Goal: Task Accomplishment & Management: Manage account settings

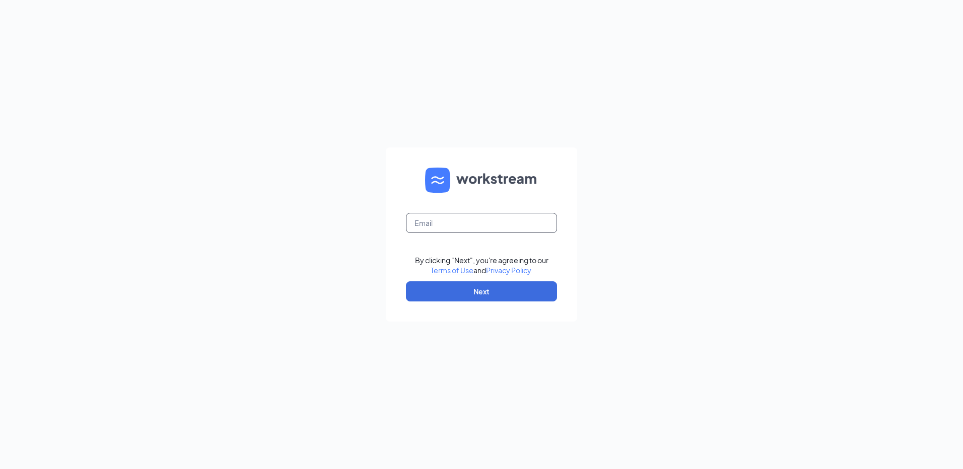
click at [457, 223] on input "text" at bounding box center [481, 223] width 151 height 20
type input "[EMAIL_ADDRESS][DOMAIN_NAME]"
click at [430, 283] on button "Next" at bounding box center [481, 292] width 151 height 20
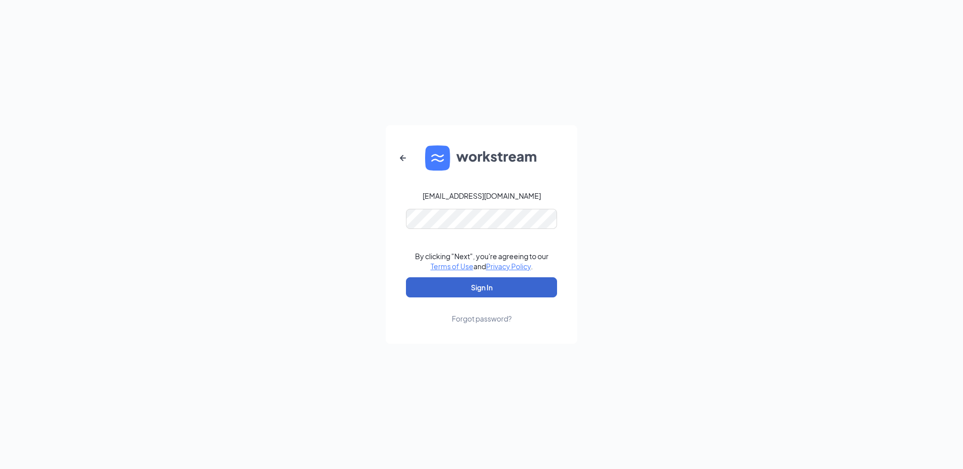
click at [472, 290] on button "Sign In" at bounding box center [481, 288] width 151 height 20
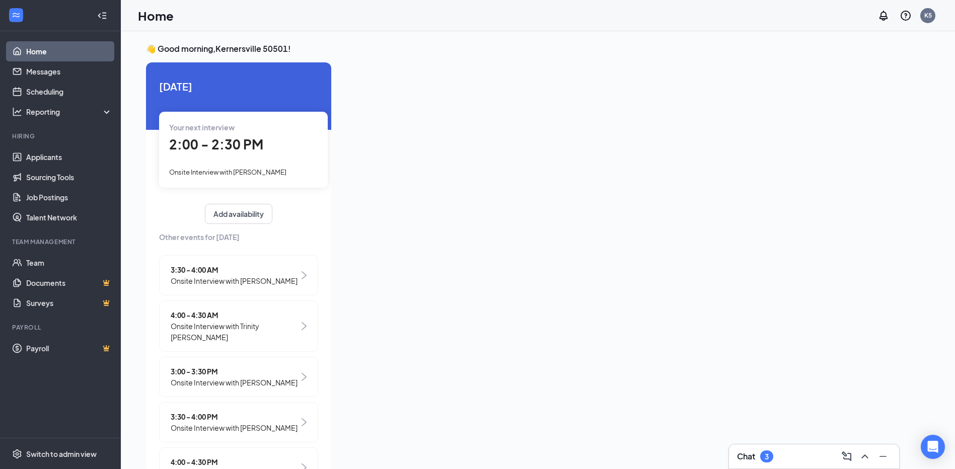
click at [212, 272] on span "3:30 - 4:00 AM" at bounding box center [234, 269] width 127 height 11
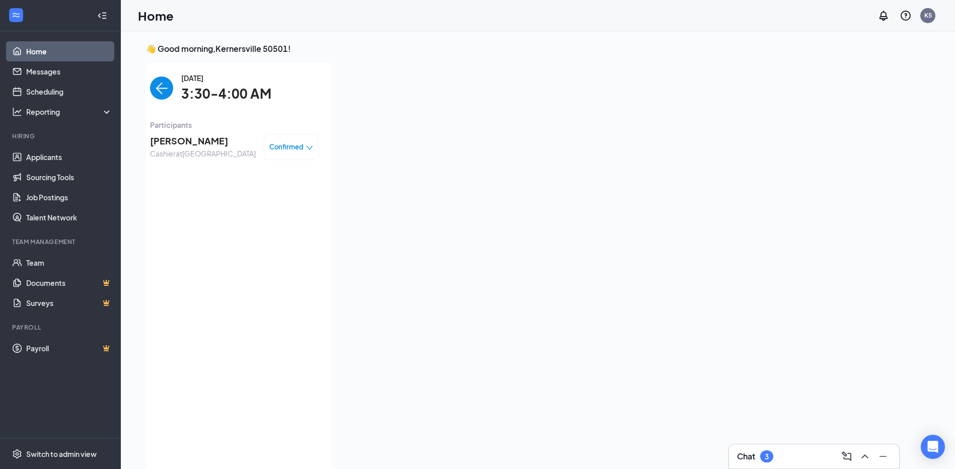
scroll to position [4, 0]
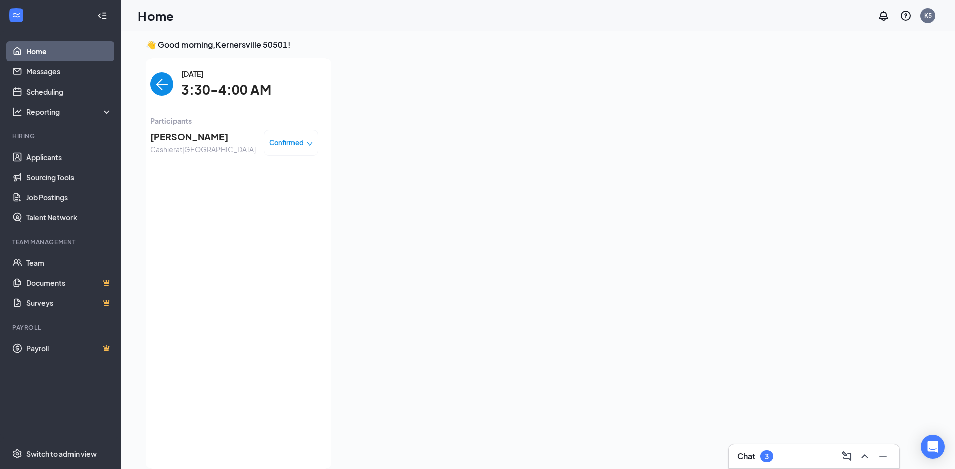
click at [157, 88] on img "back-button" at bounding box center [161, 84] width 23 height 23
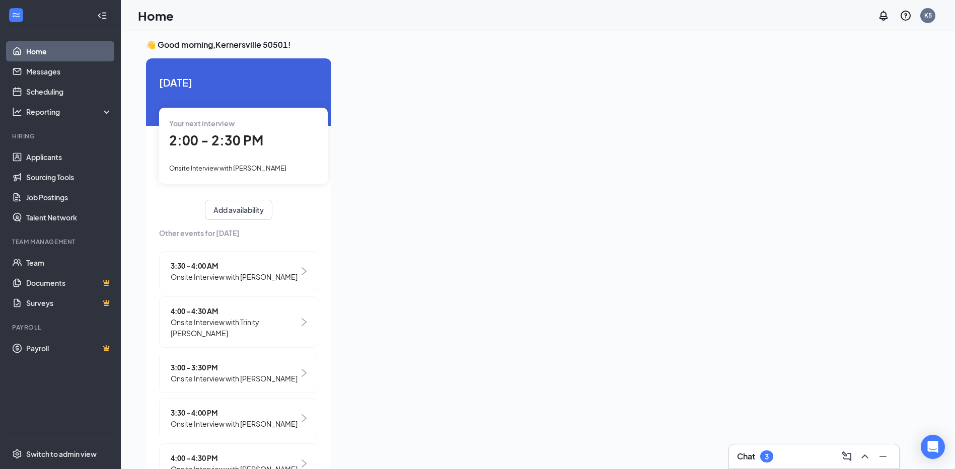
click at [196, 145] on span "2:00 - 2:30 PM" at bounding box center [216, 140] width 94 height 17
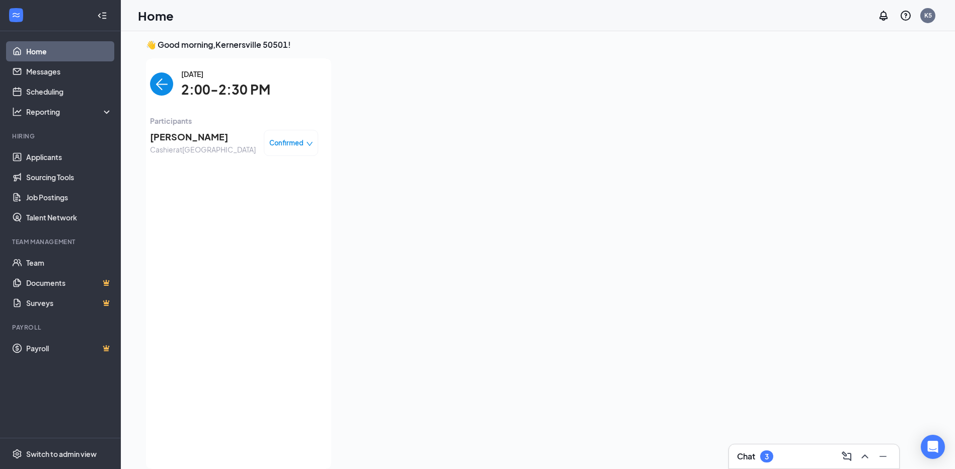
click at [153, 87] on img "back-button" at bounding box center [161, 84] width 23 height 23
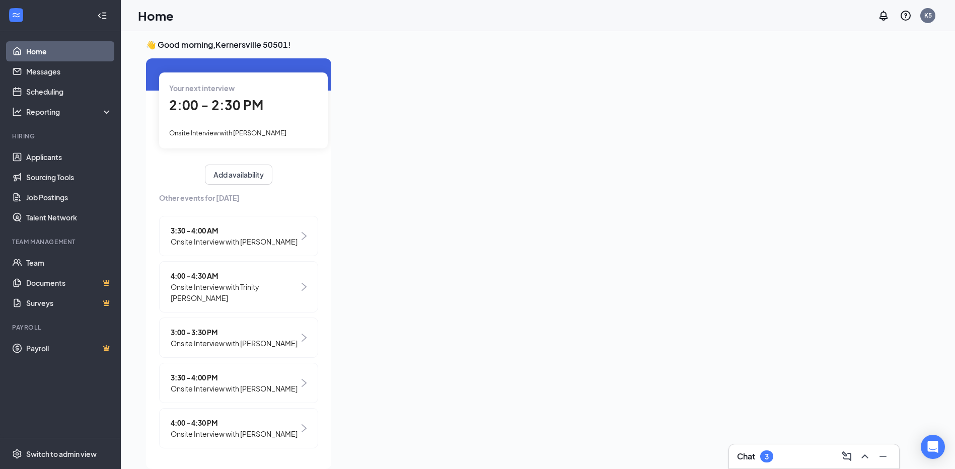
scroll to position [36, 0]
click at [210, 383] on span "Onsite Interview with Aaliyah Mitchell" at bounding box center [234, 388] width 127 height 11
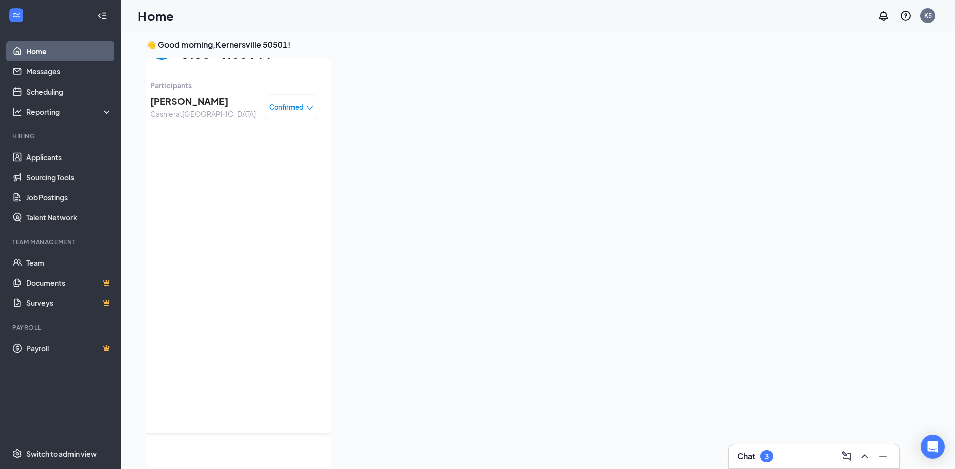
scroll to position [0, 0]
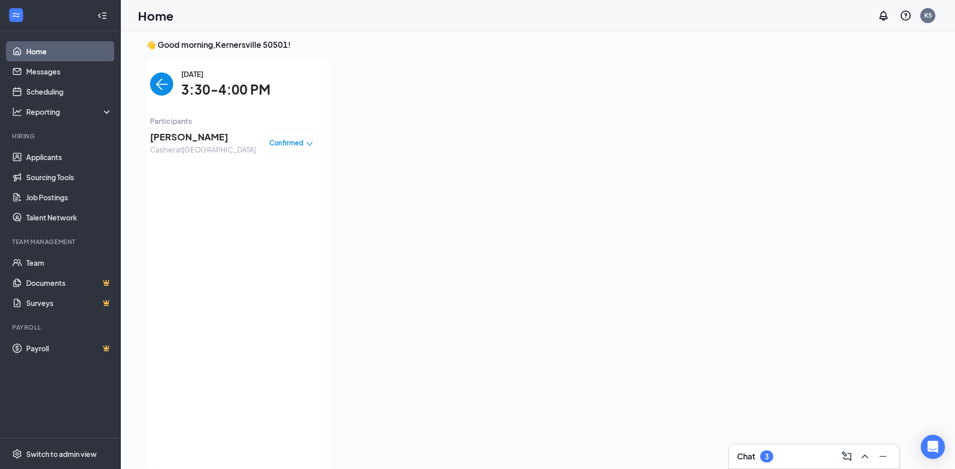
click at [160, 88] on img "back-button" at bounding box center [161, 84] width 23 height 23
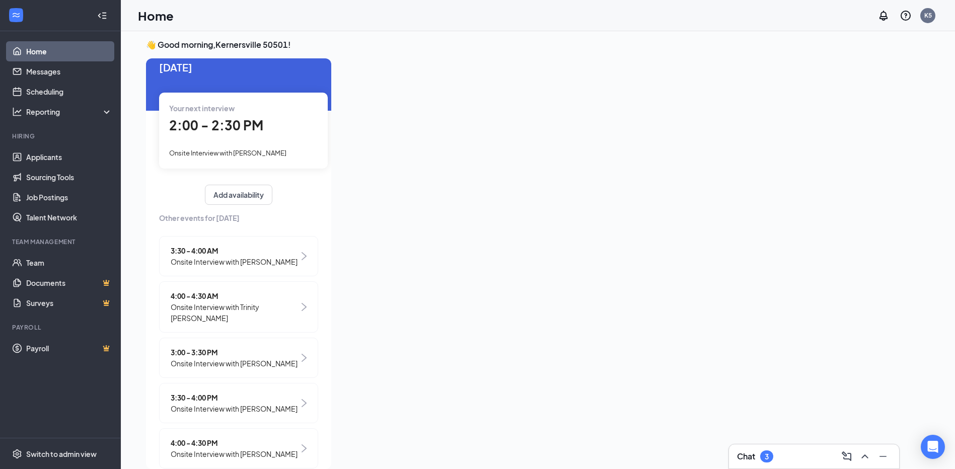
scroll to position [36, 0]
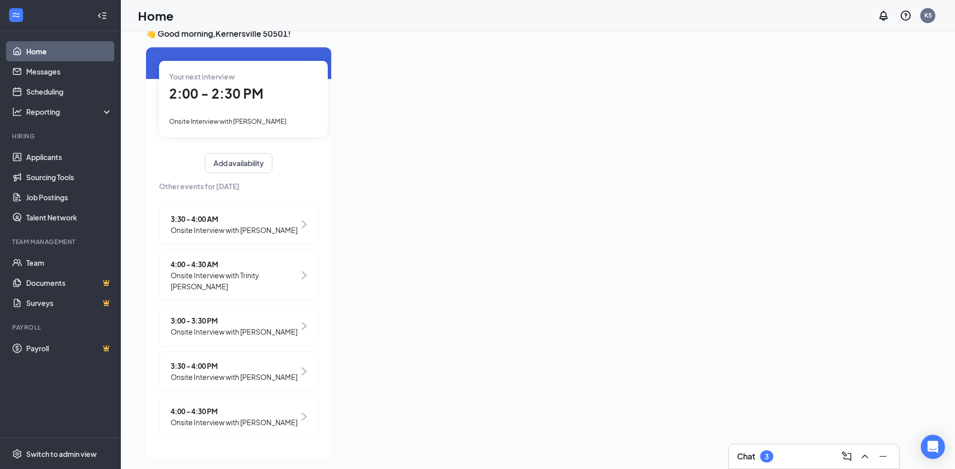
click at [206, 429] on div "4:00 - 4:30 PM Onsite Interview with Charles Mabe" at bounding box center [238, 417] width 159 height 40
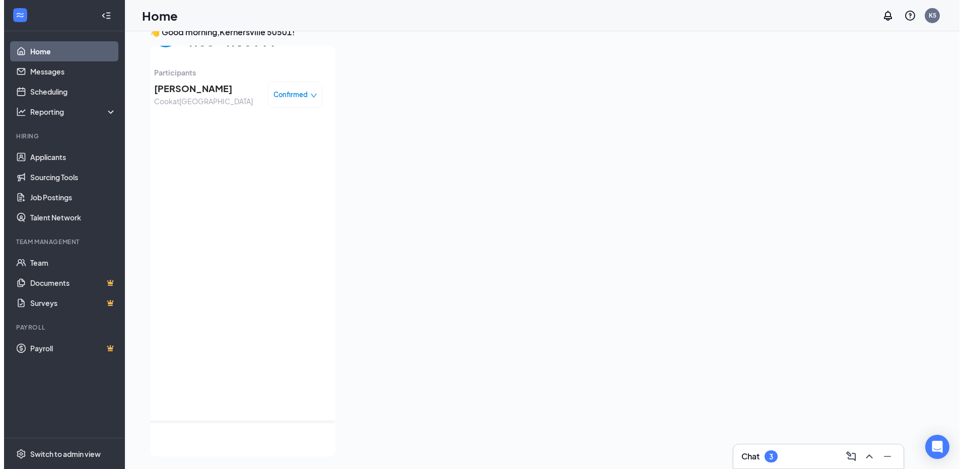
scroll to position [0, 0]
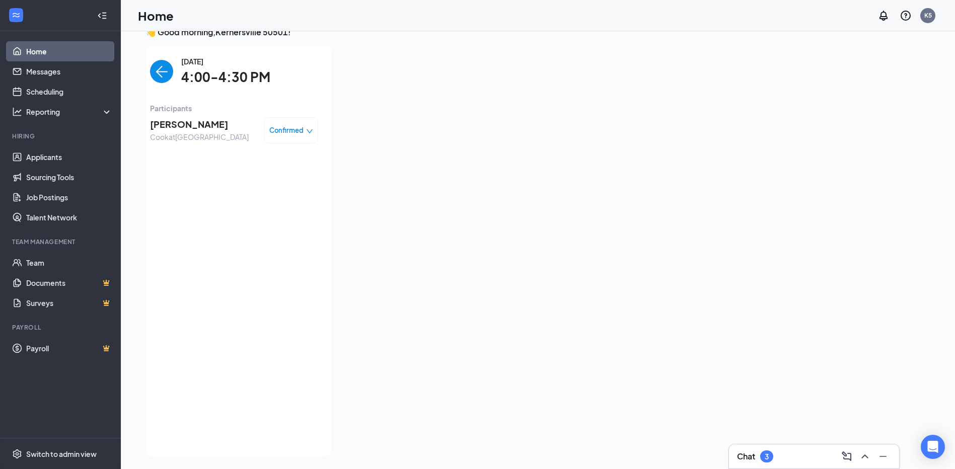
click at [157, 77] on img "back-button" at bounding box center [161, 71] width 23 height 23
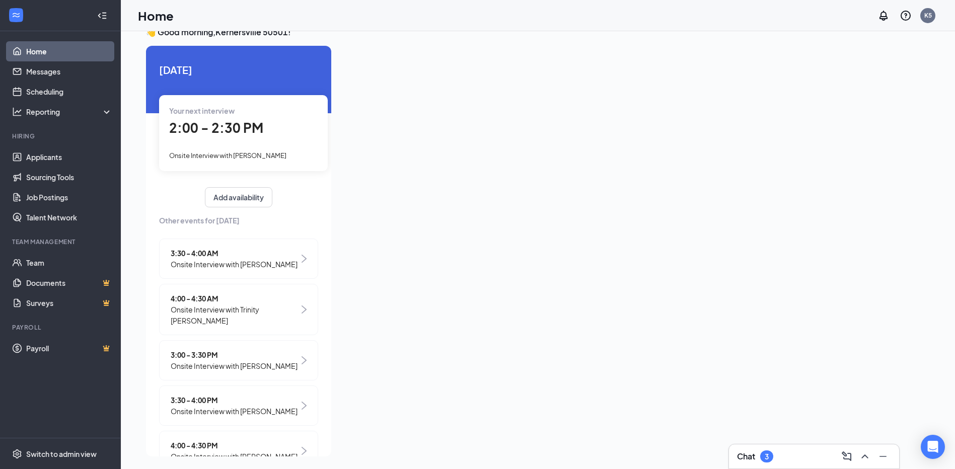
click at [234, 406] on span "Onsite Interview with Aaliyah Mitchell" at bounding box center [234, 411] width 127 height 11
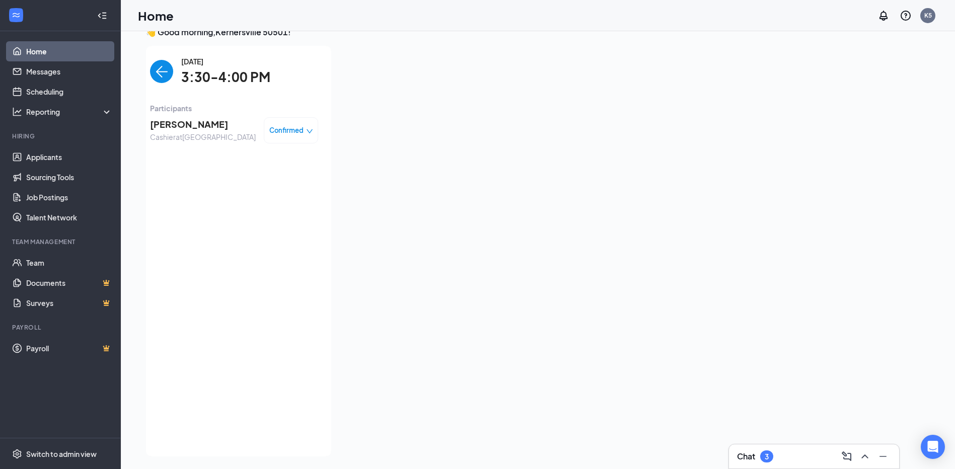
click at [173, 124] on span "Aaliyah Mitchell" at bounding box center [203, 124] width 106 height 14
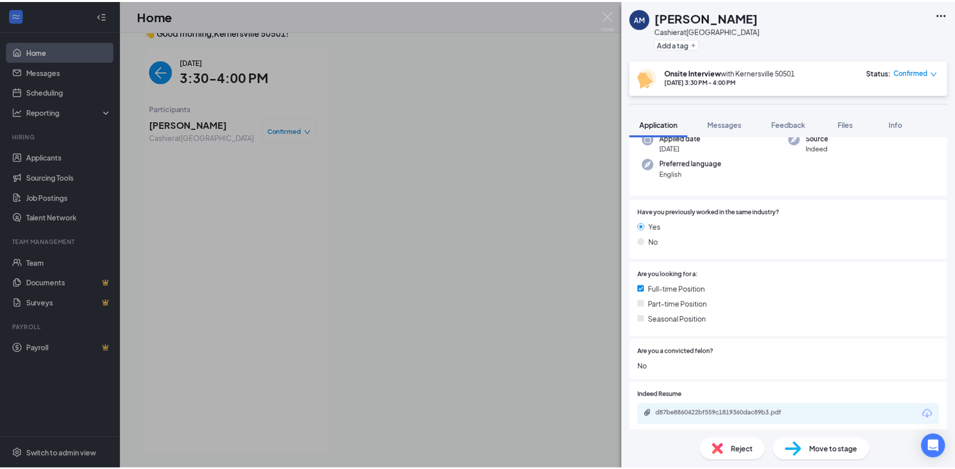
scroll to position [164, 0]
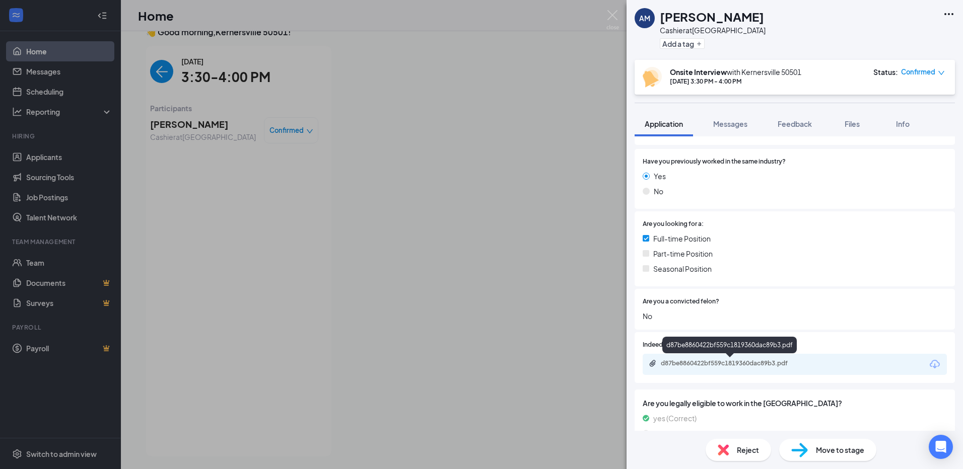
click at [754, 362] on div "d87be8860422bf559c1819360dac89b3.pdf" at bounding box center [731, 364] width 141 height 8
click at [613, 13] on img at bounding box center [612, 20] width 13 height 20
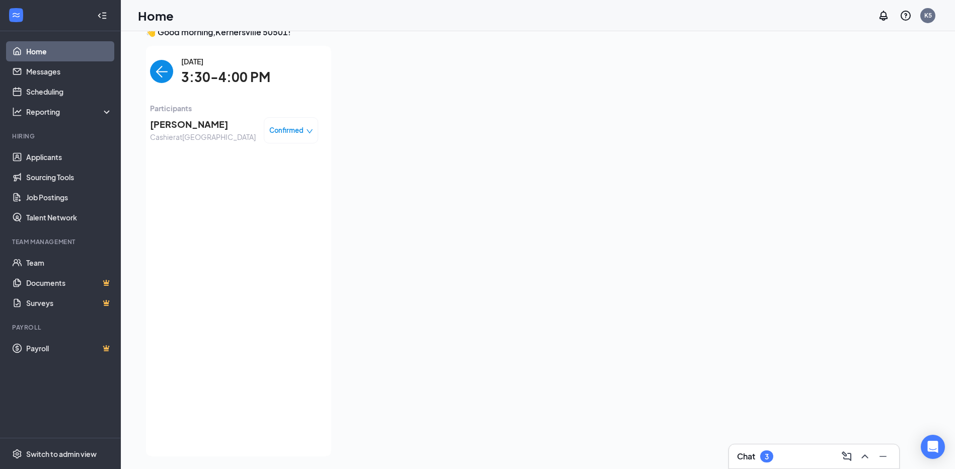
click at [150, 74] on img "back-button" at bounding box center [161, 71] width 23 height 23
